Goal: Find contact information: Find contact information

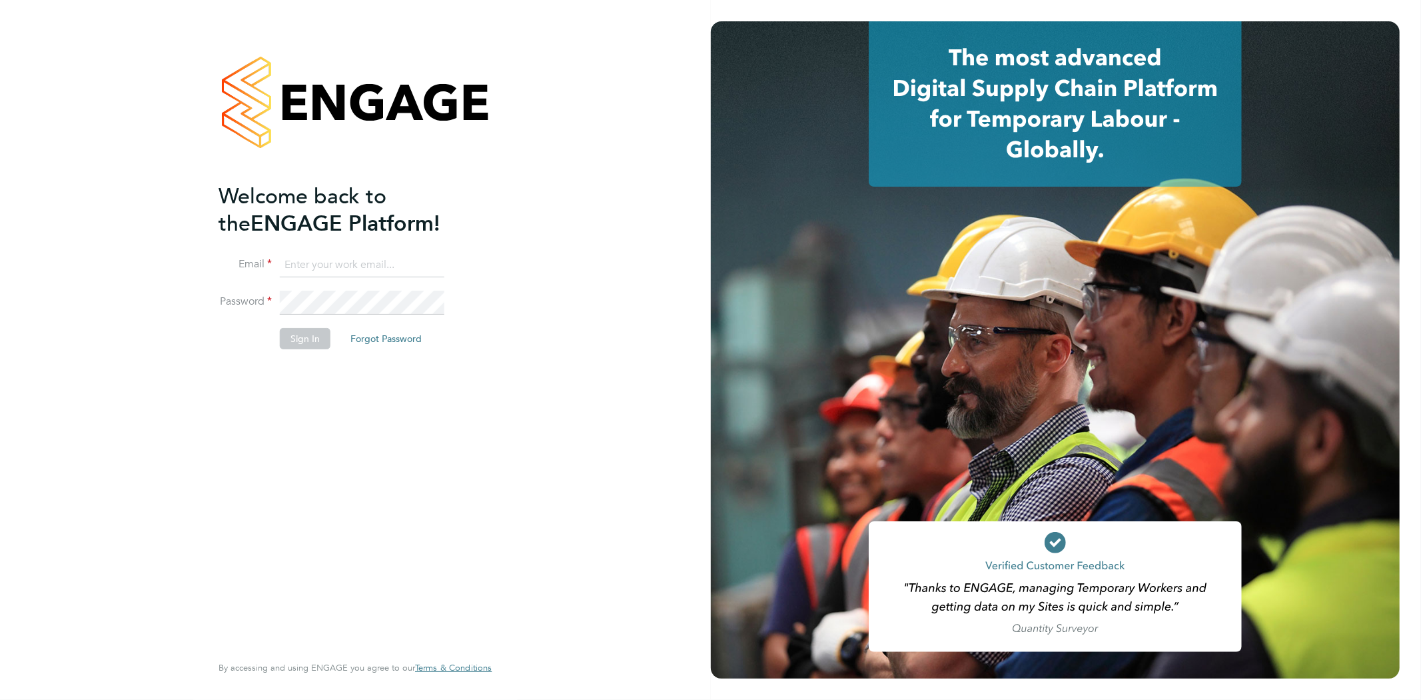
type input "[EMAIL_ADDRESS][DOMAIN_NAME]"
click at [305, 335] on button "Sign In" at bounding box center [305, 338] width 51 height 21
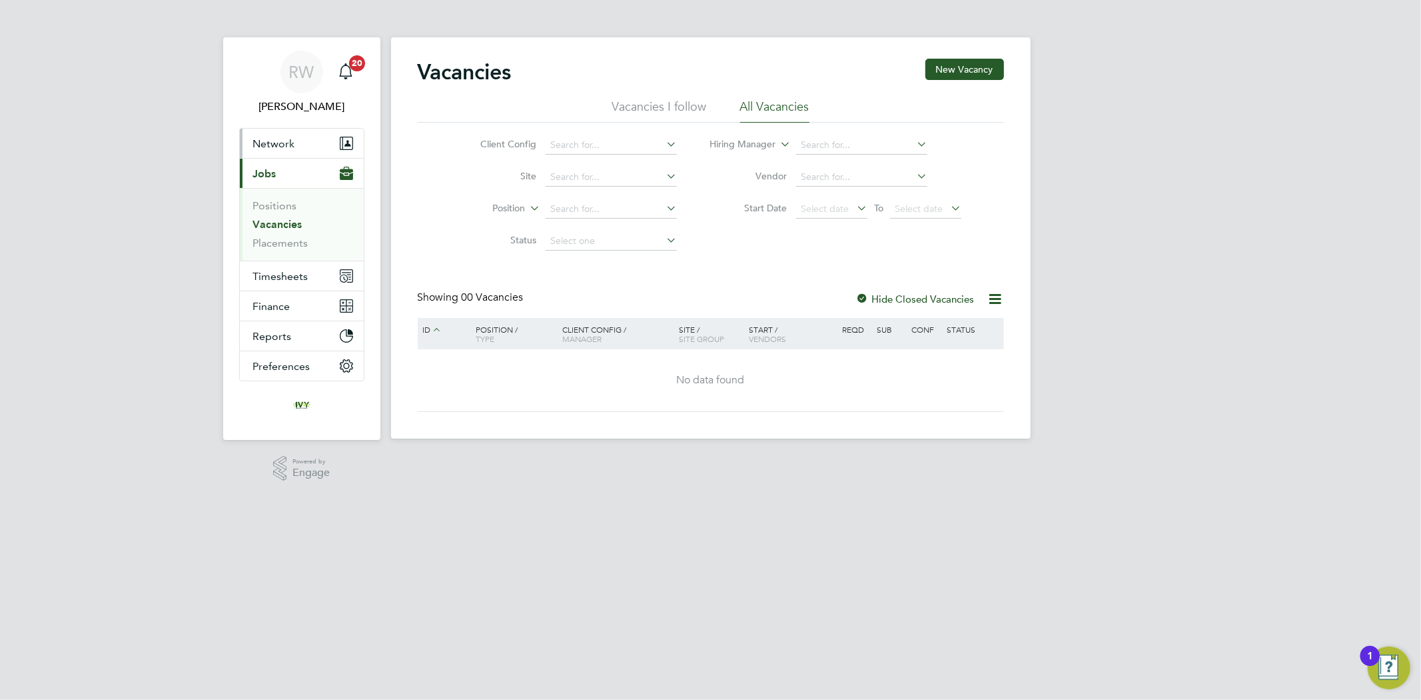
click at [307, 141] on button "Network" at bounding box center [302, 143] width 124 height 29
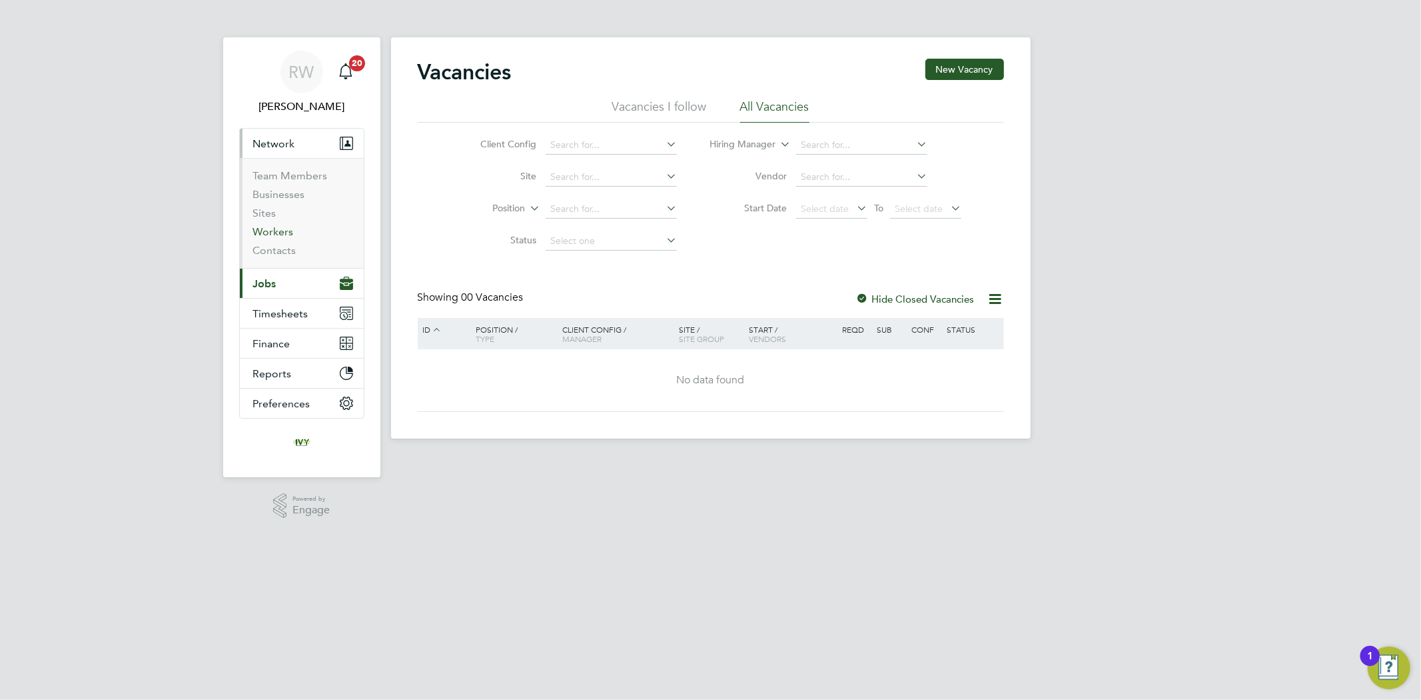
click at [270, 230] on link "Workers" at bounding box center [273, 231] width 41 height 13
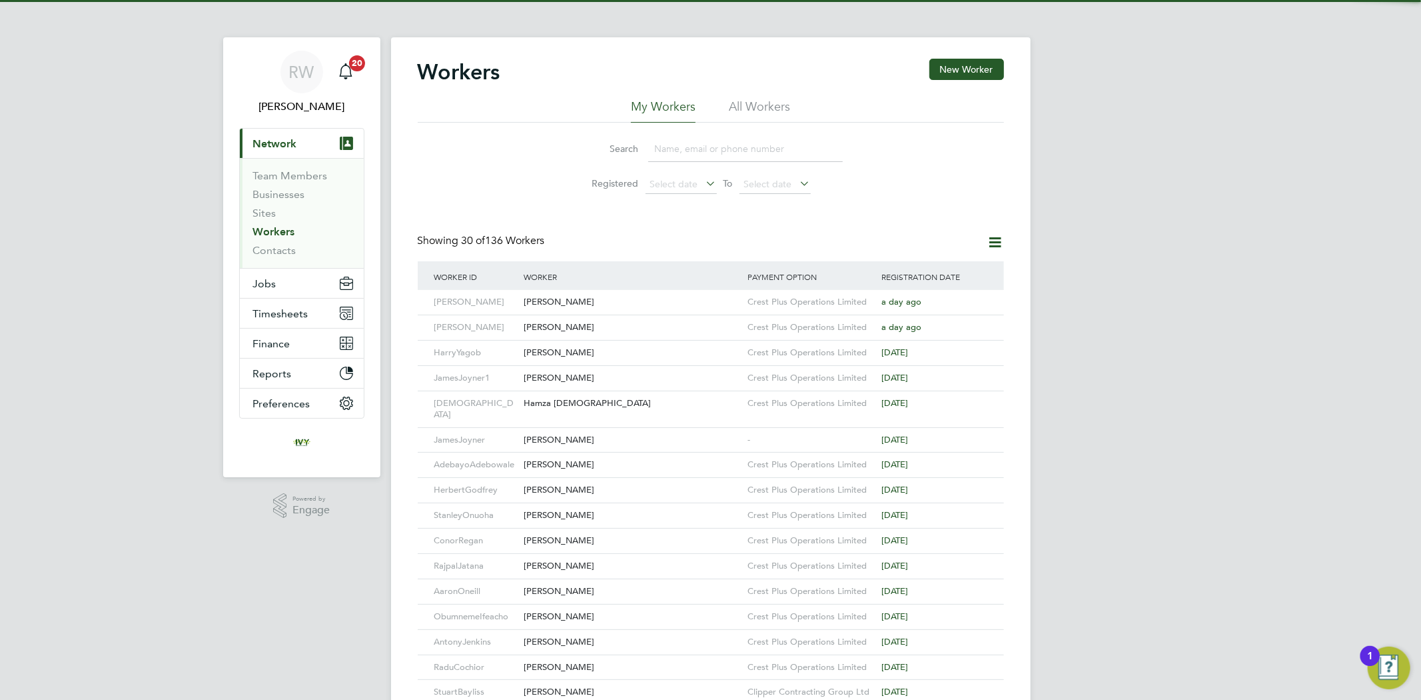
click at [691, 155] on input at bounding box center [745, 149] width 195 height 26
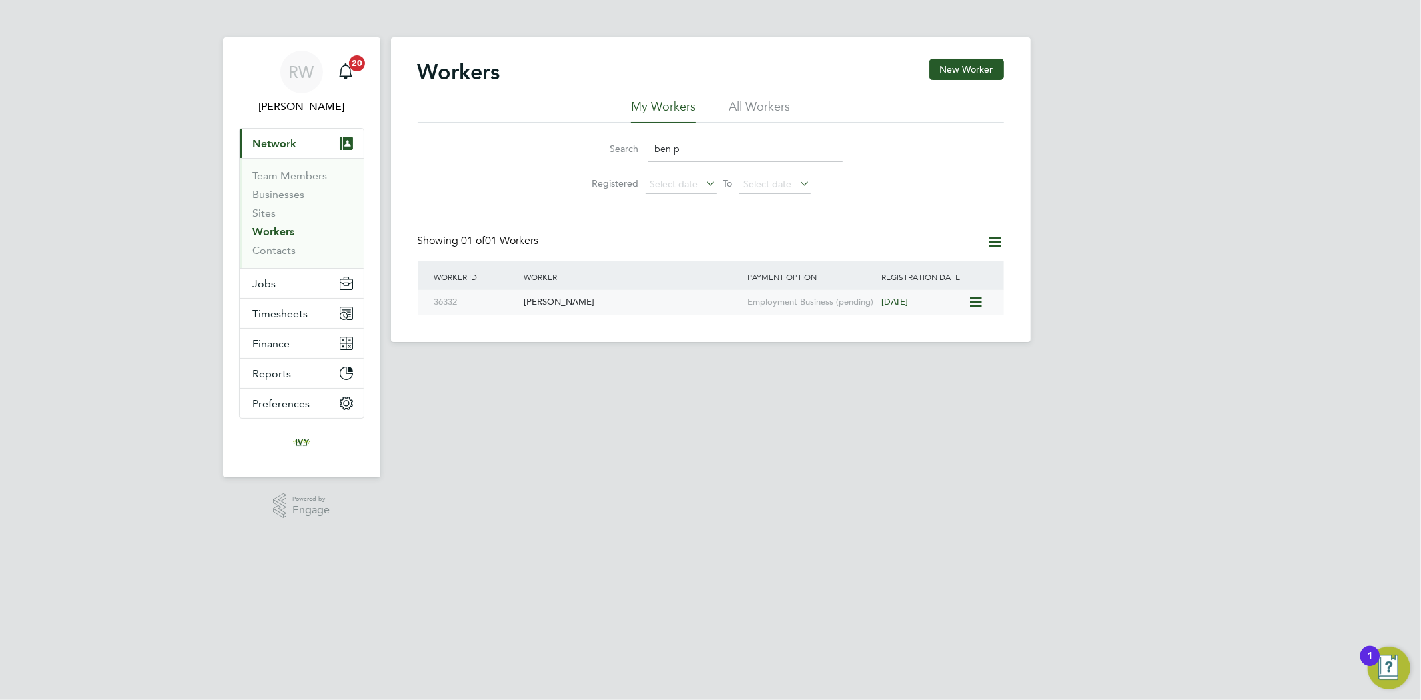
type input "ben p"
click at [637, 297] on div "Ben Power" at bounding box center [632, 302] width 224 height 25
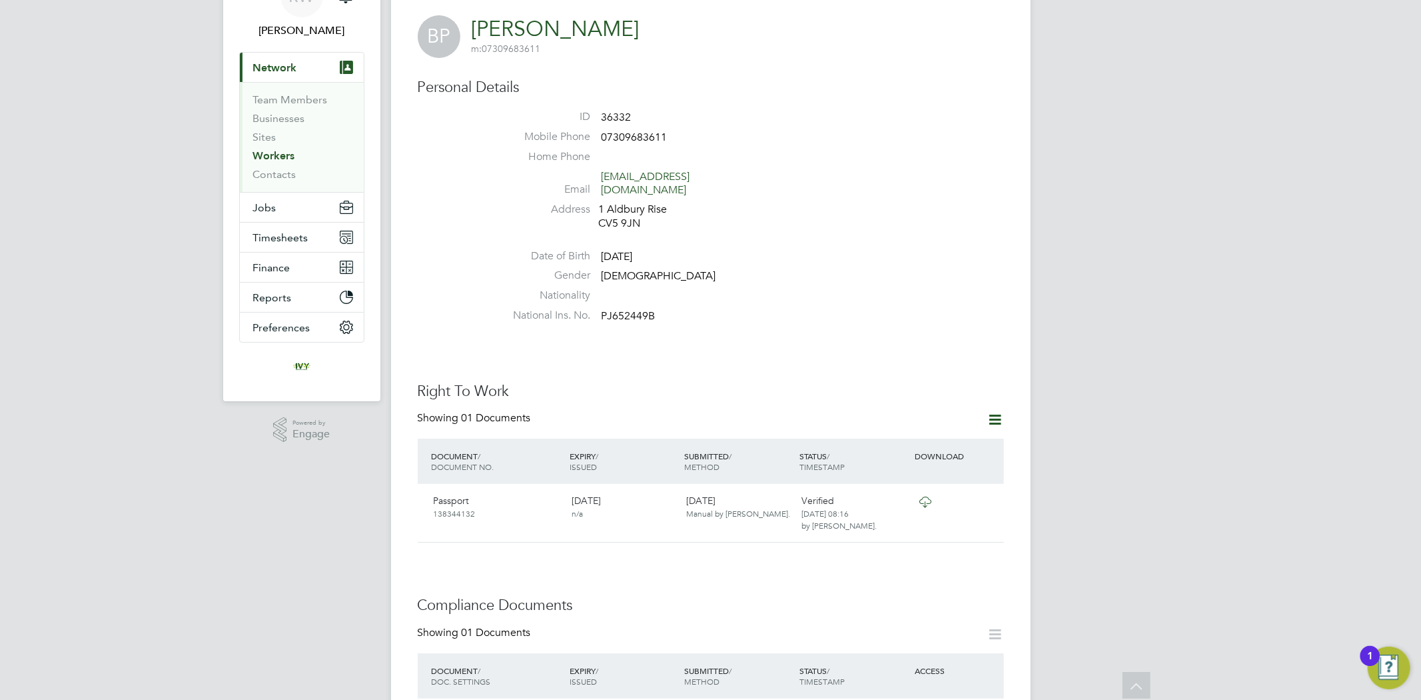
scroll to position [35, 0]
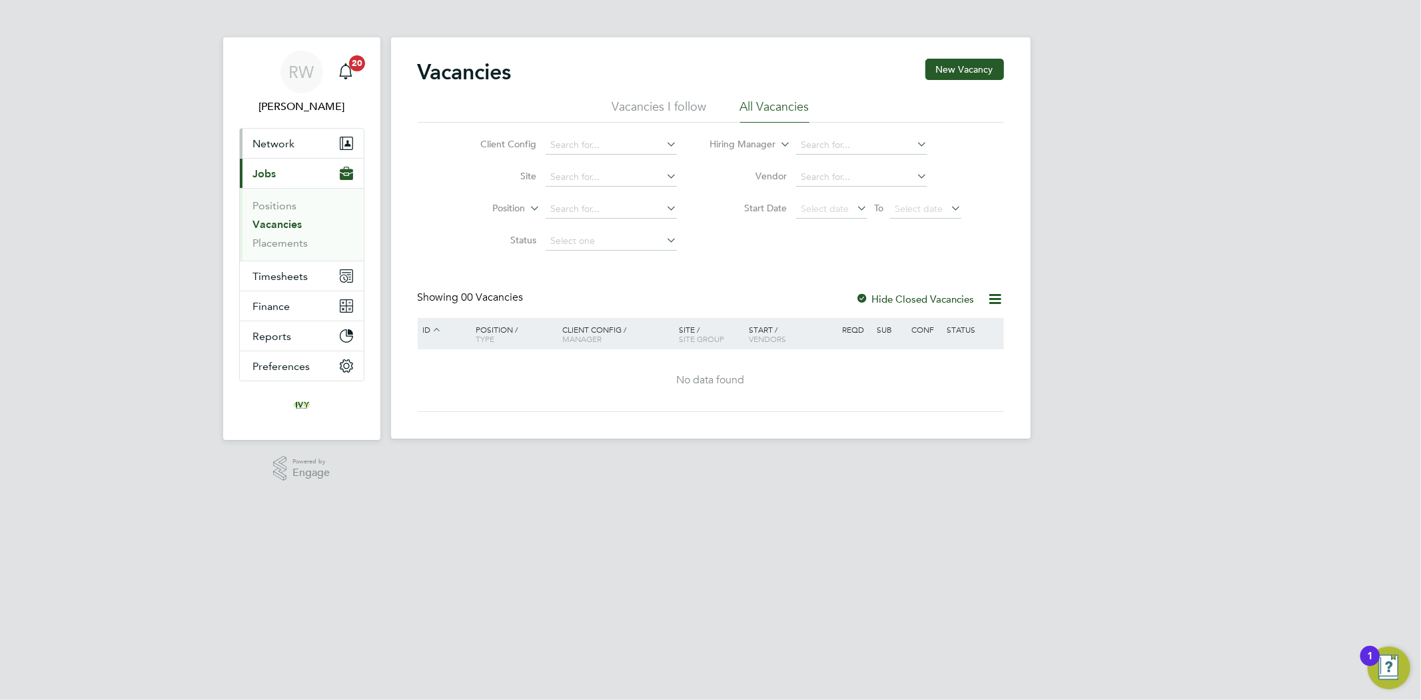
click at [277, 138] on span "Network" at bounding box center [274, 143] width 42 height 13
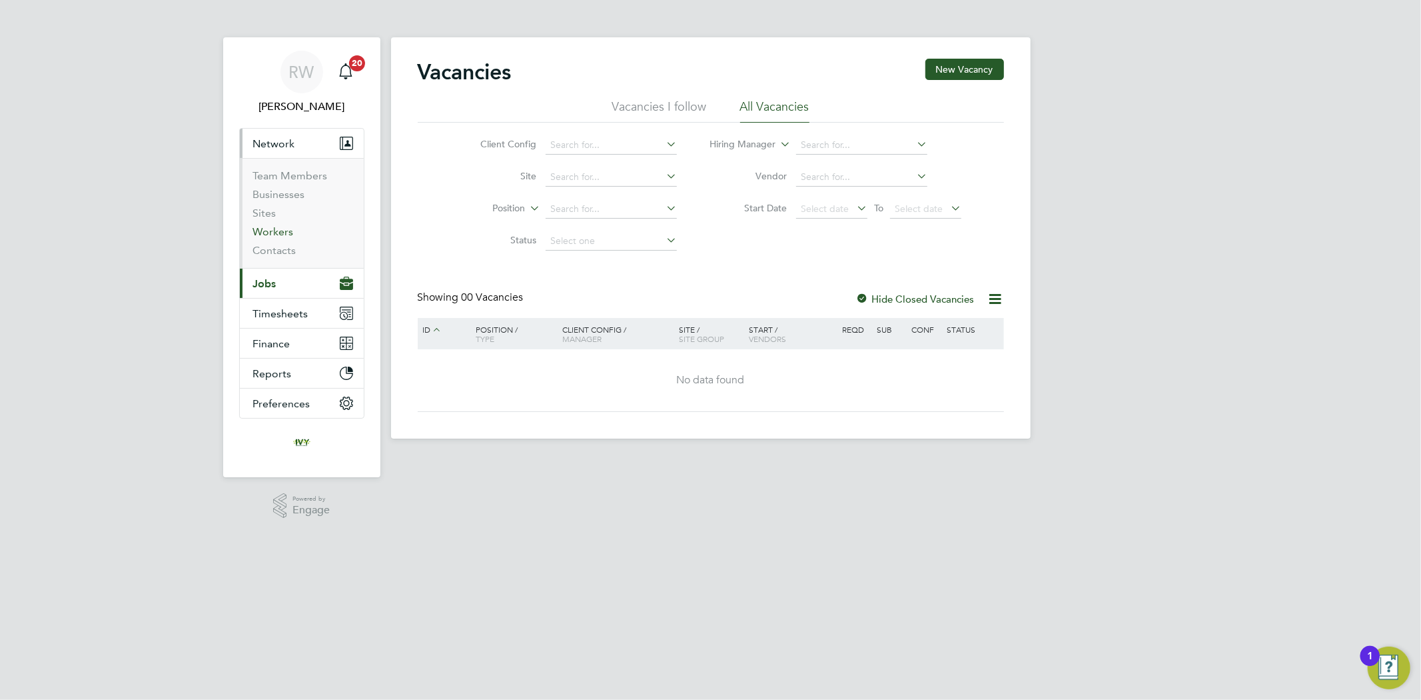
click at [289, 230] on link "Workers" at bounding box center [273, 231] width 41 height 13
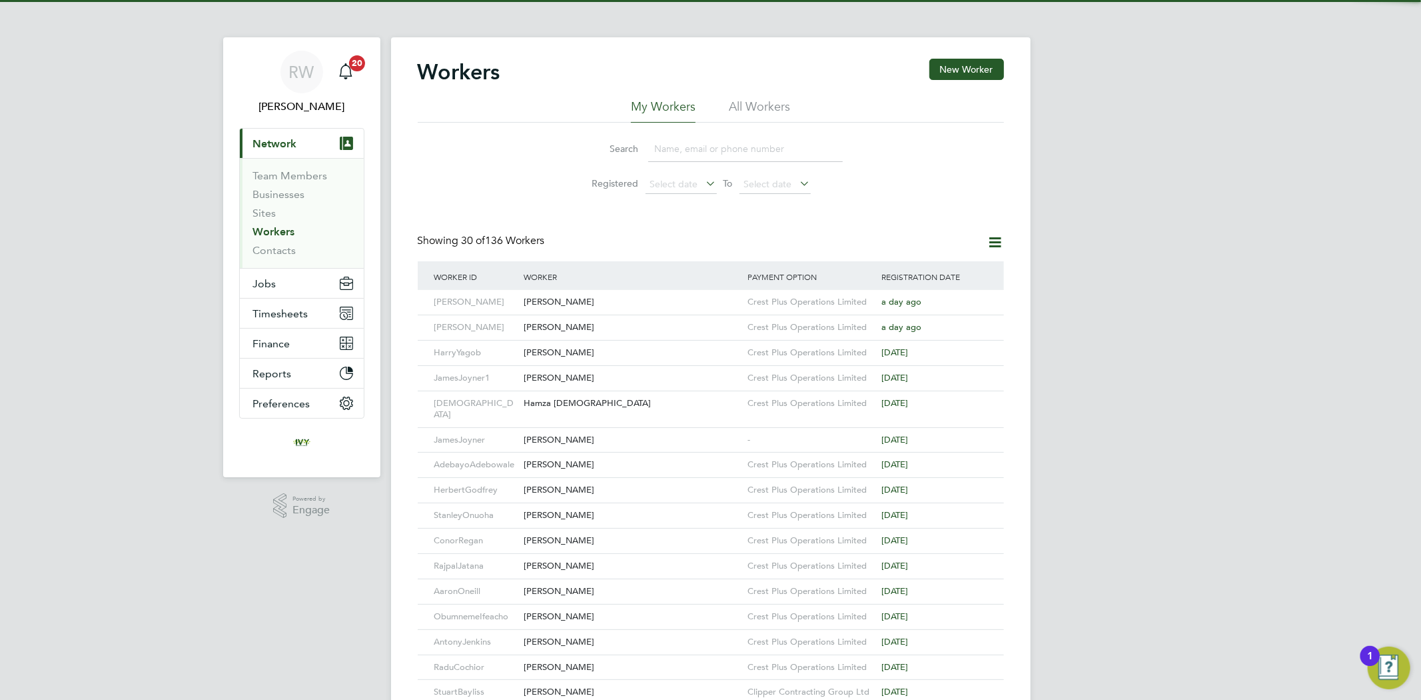
click at [688, 152] on input at bounding box center [745, 149] width 195 height 26
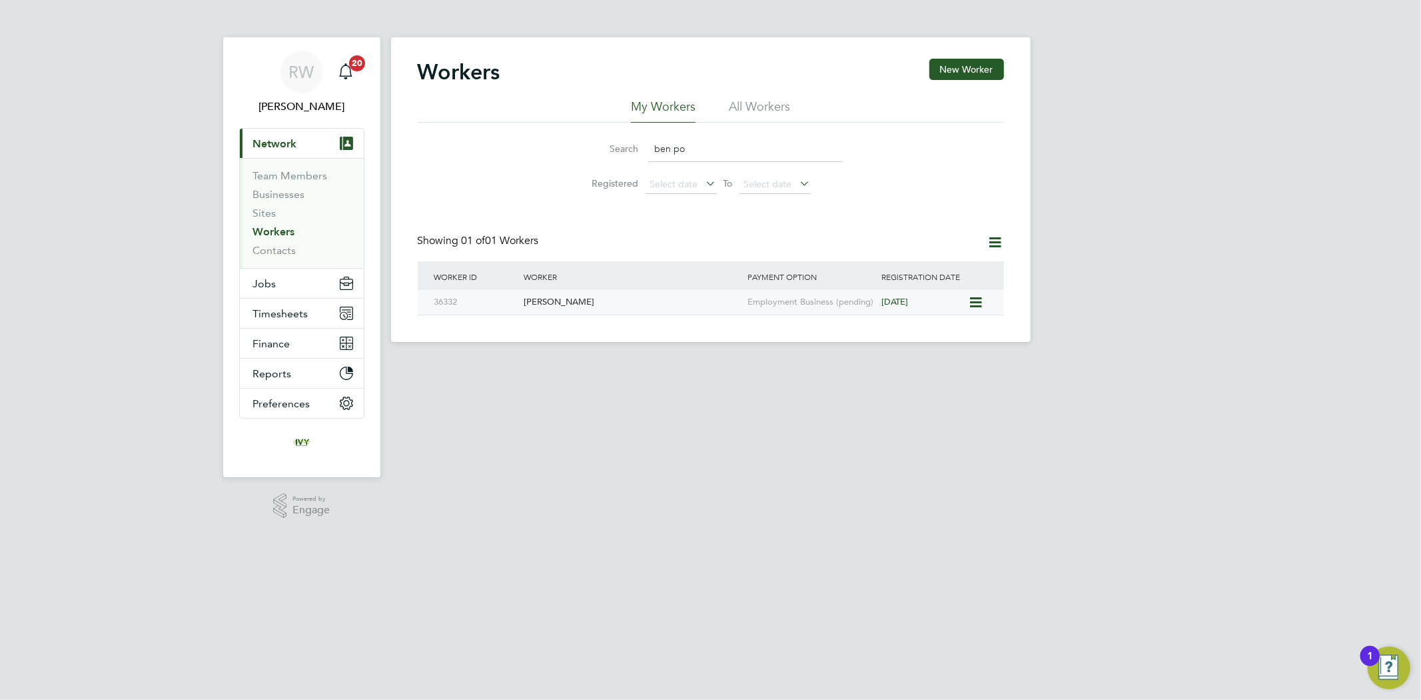
click at [632, 302] on div "Ben Power" at bounding box center [632, 302] width 224 height 25
drag, startPoint x: 685, startPoint y: 144, endPoint x: 600, endPoint y: 152, distance: 85.0
click at [604, 151] on div "Search ben po" at bounding box center [711, 149] width 264 height 26
click at [594, 299] on div "David Bryant" at bounding box center [632, 302] width 224 height 25
drag, startPoint x: 677, startPoint y: 157, endPoint x: 660, endPoint y: 157, distance: 16.7
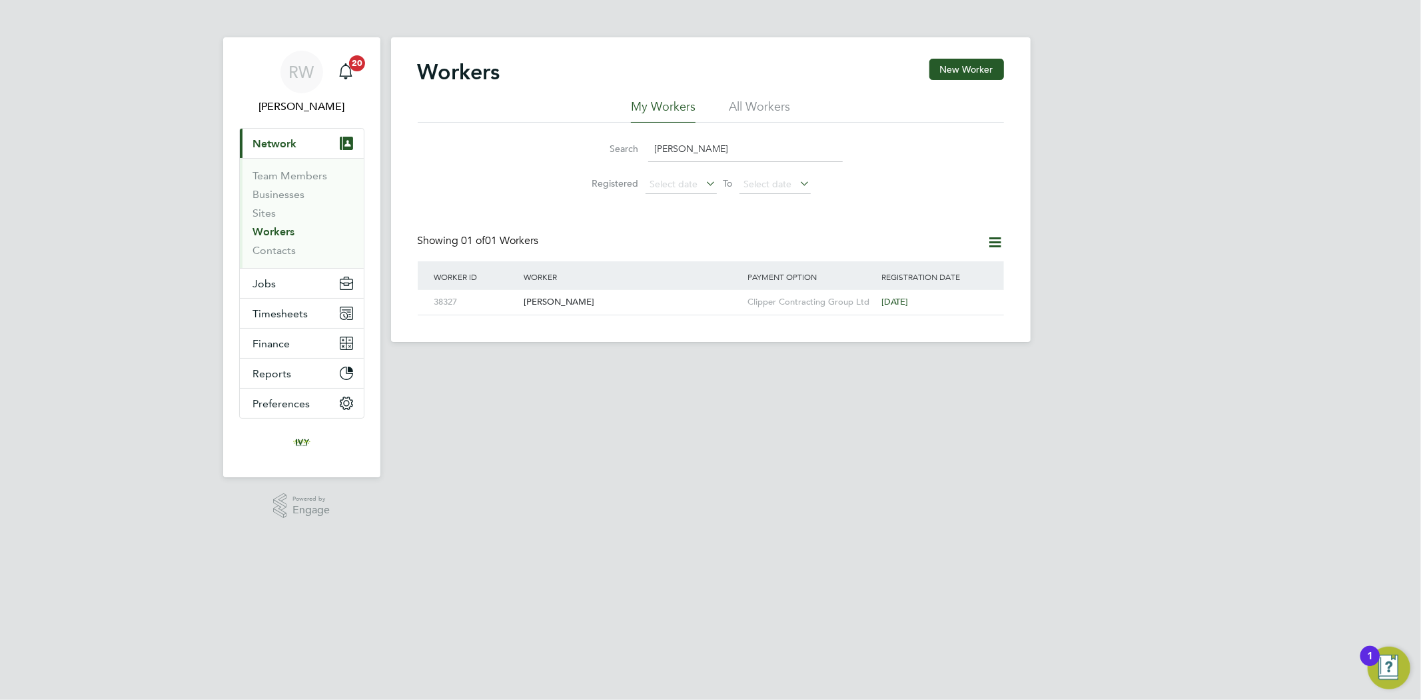
click at [661, 157] on input "bryan" at bounding box center [745, 149] width 195 height 26
click at [653, 157] on input "bryan" at bounding box center [745, 149] width 195 height 26
type input "n"
click at [633, 303] on div "Karl Knight" at bounding box center [632, 302] width 224 height 25
drag, startPoint x: 688, startPoint y: 145, endPoint x: 609, endPoint y: 149, distance: 79.4
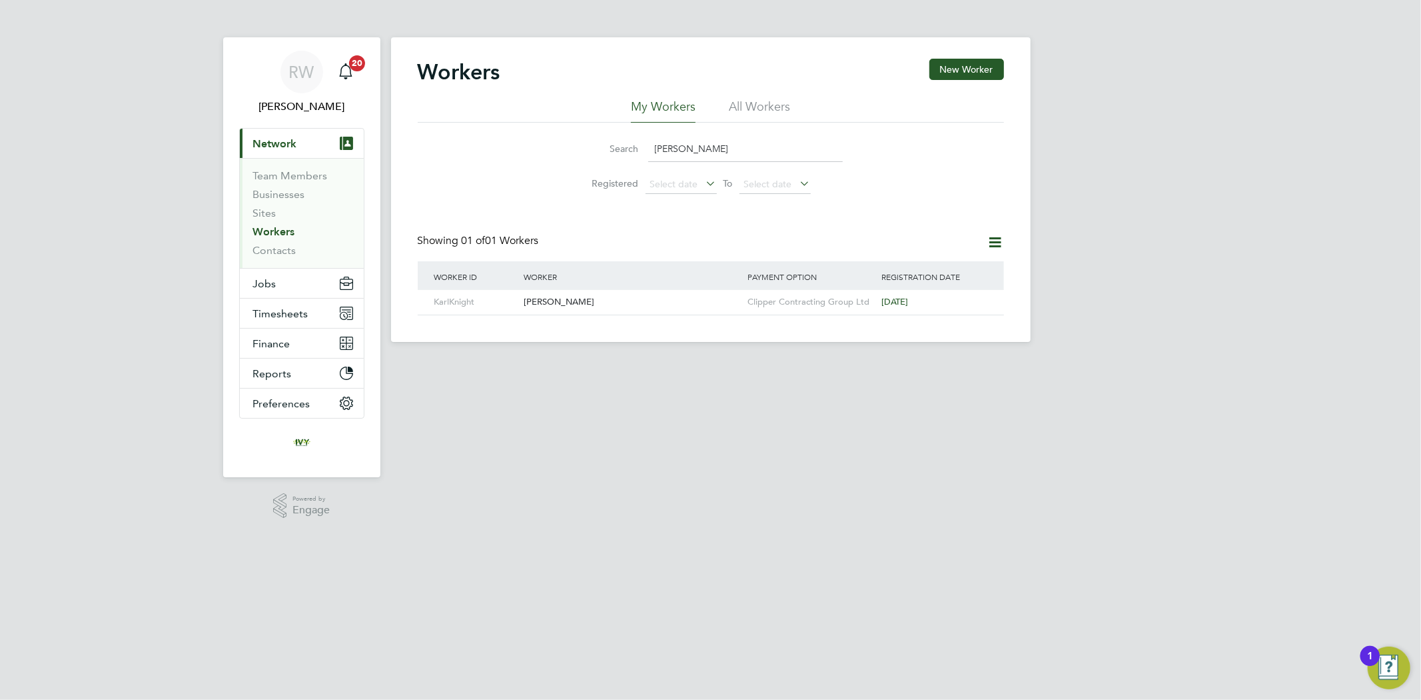
click at [618, 149] on div "Search karl kn" at bounding box center [711, 149] width 264 height 26
type input "stuart"
click at [624, 304] on div "[PERSON_NAME]" at bounding box center [632, 302] width 224 height 25
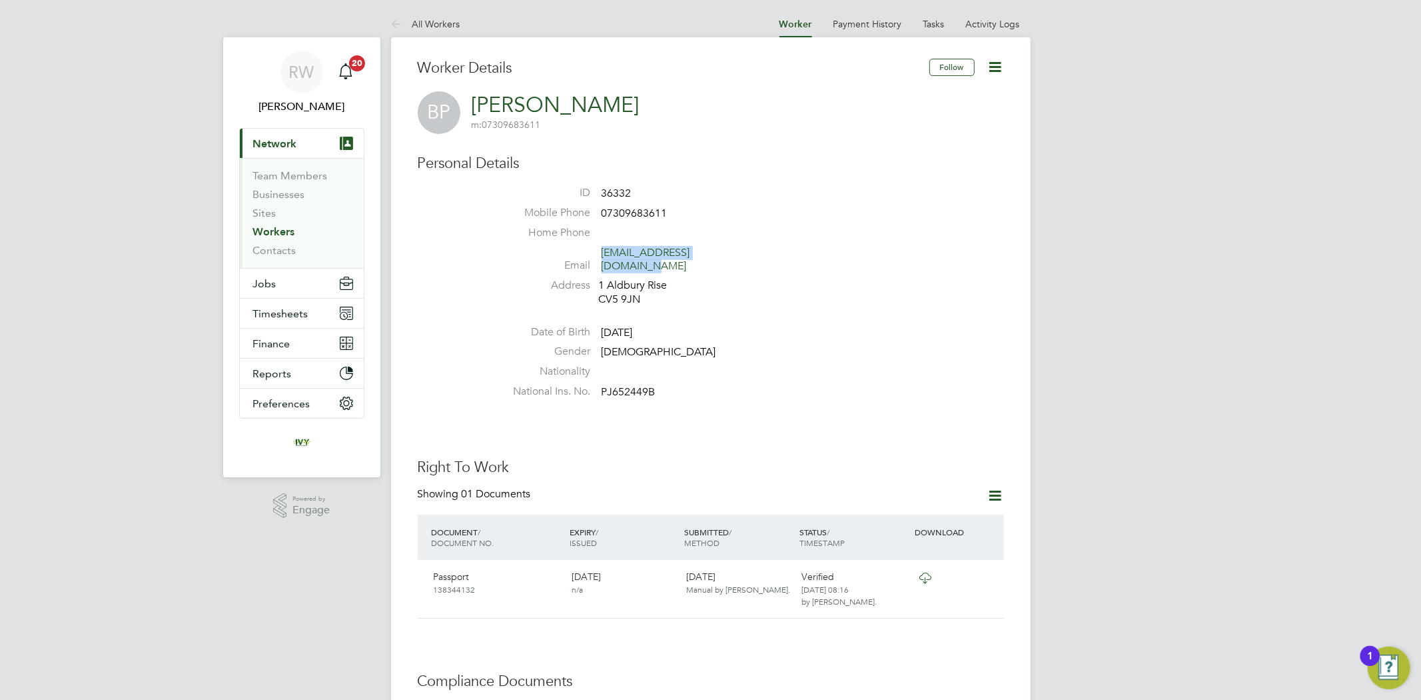
drag, startPoint x: 753, startPoint y: 253, endPoint x: 603, endPoint y: 254, distance: 149.9
click at [603, 254] on li "Email benadampower@outlook.com" at bounding box center [751, 262] width 506 height 33
copy link "benadampower@outlook.com"
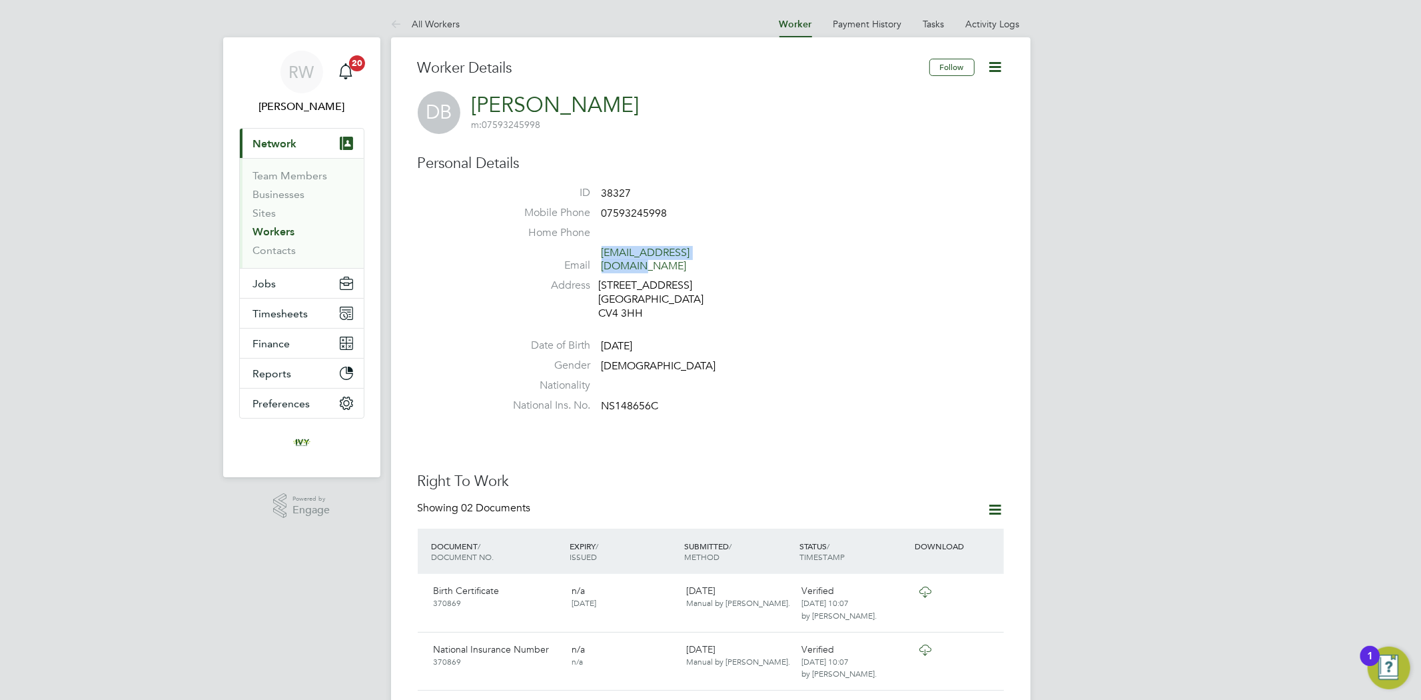
drag, startPoint x: 658, startPoint y: 255, endPoint x: 604, endPoint y: 255, distance: 54.0
click at [604, 255] on span "[EMAIL_ADDRESS][DOMAIN_NAME]" at bounding box center [665, 260] width 127 height 28
copy link "mdewhurst91@live.co.uk"
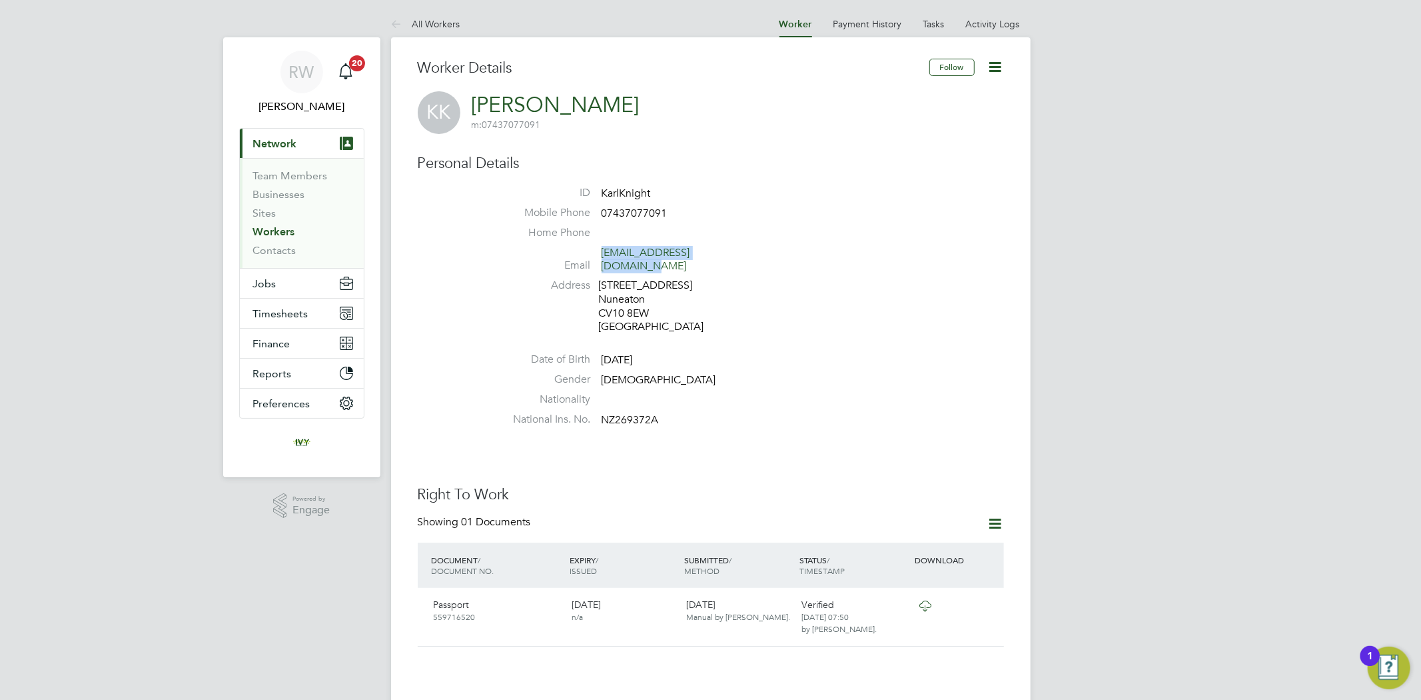
drag, startPoint x: 724, startPoint y: 253, endPoint x: 602, endPoint y: 254, distance: 121.9
click at [602, 254] on span "[EMAIL_ADDRESS][DOMAIN_NAME]" at bounding box center [665, 260] width 127 height 28
copy link "karlknight@hotmail.co.uk"
drag, startPoint x: 693, startPoint y: 244, endPoint x: 604, endPoint y: 249, distance: 88.7
click at [604, 249] on li "Email [PERSON_NAME][EMAIL_ADDRESS][PERSON_NAME][DOMAIN_NAME]" at bounding box center [751, 276] width 506 height 61
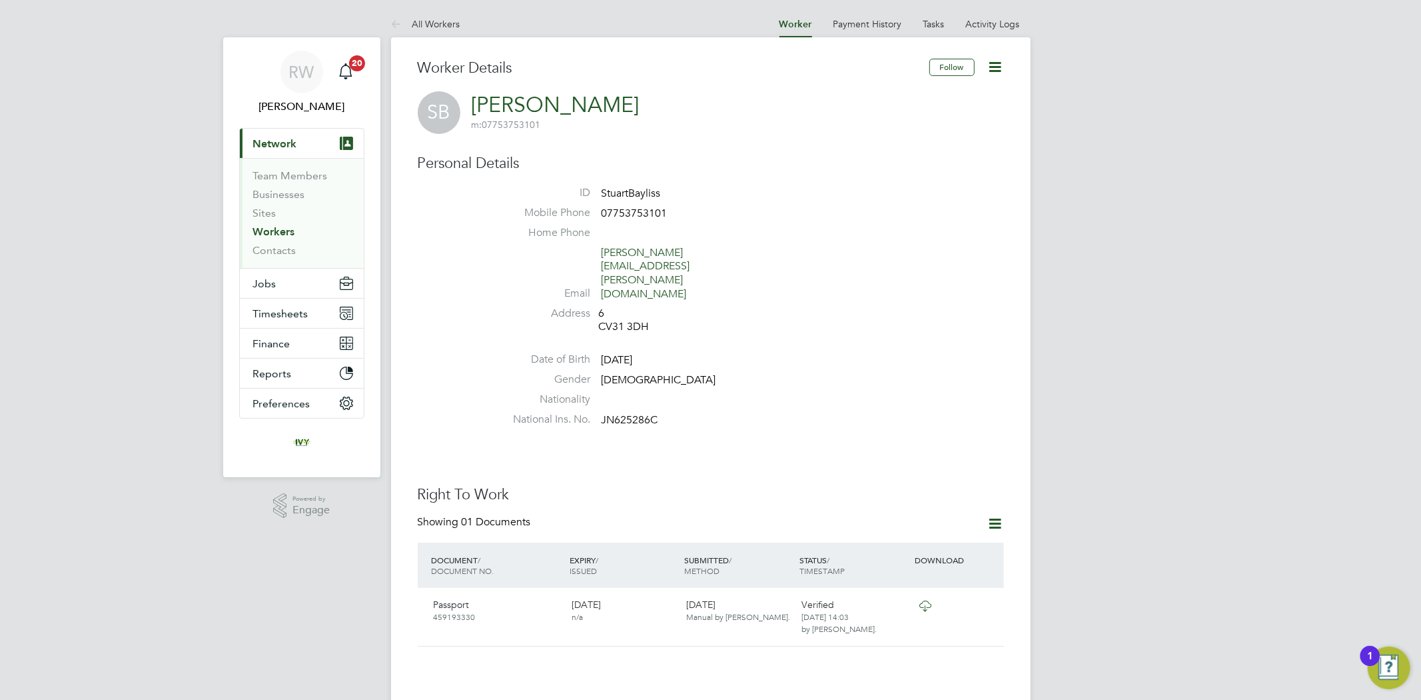
click at [761, 307] on li "Address 6 CV31 3DH" at bounding box center [751, 322] width 506 height 31
drag, startPoint x: 740, startPoint y: 252, endPoint x: 603, endPoint y: 253, distance: 137.3
click at [603, 253] on li "Email [PERSON_NAME][EMAIL_ADDRESS][PERSON_NAME][DOMAIN_NAME]" at bounding box center [751, 276] width 506 height 61
copy link "[PERSON_NAME][EMAIL_ADDRESS][PERSON_NAME][DOMAIN_NAME]"
